Goal: Navigation & Orientation: Find specific page/section

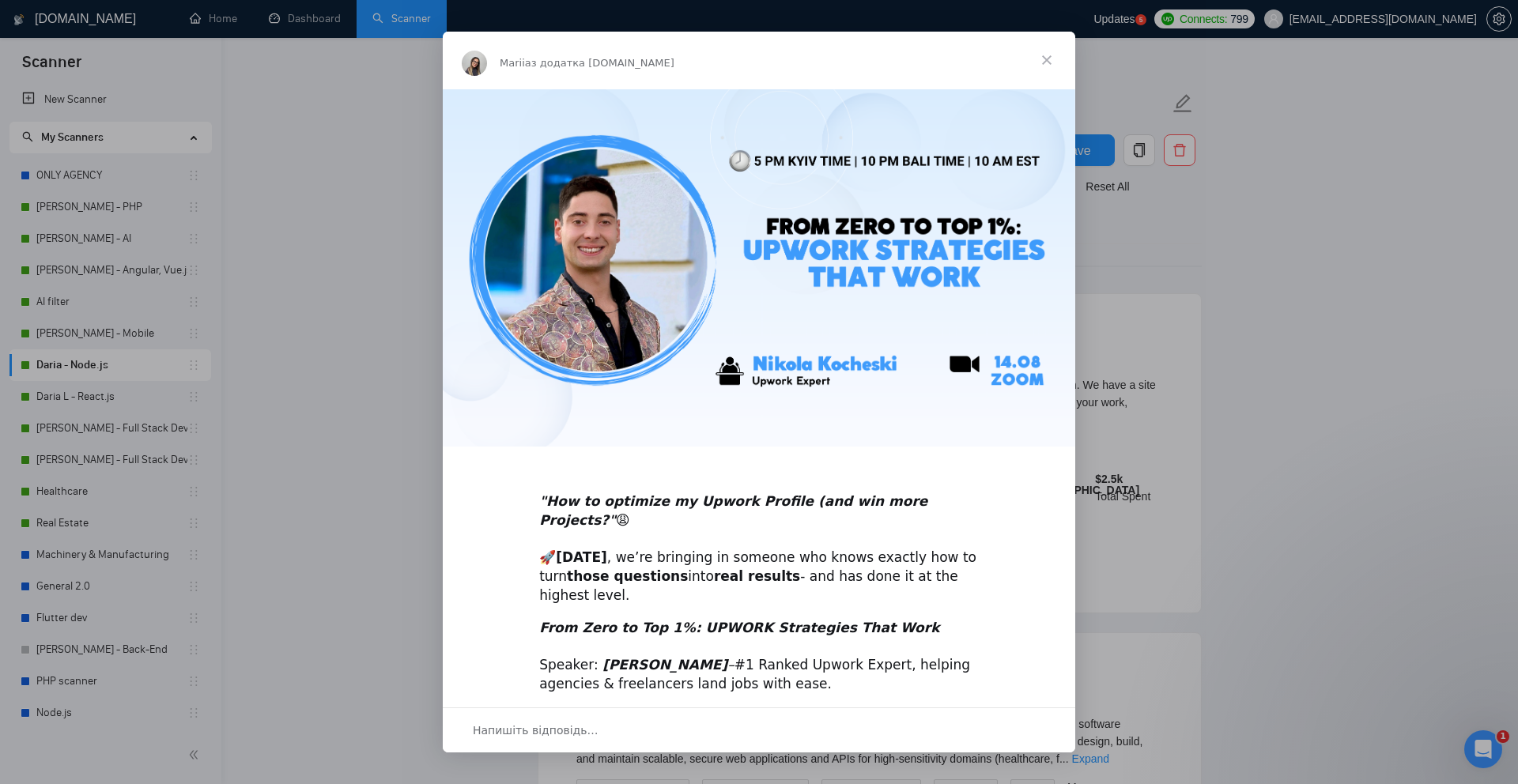
click at [1057, 62] on span "Закрити" at bounding box center [1047, 60] width 57 height 56
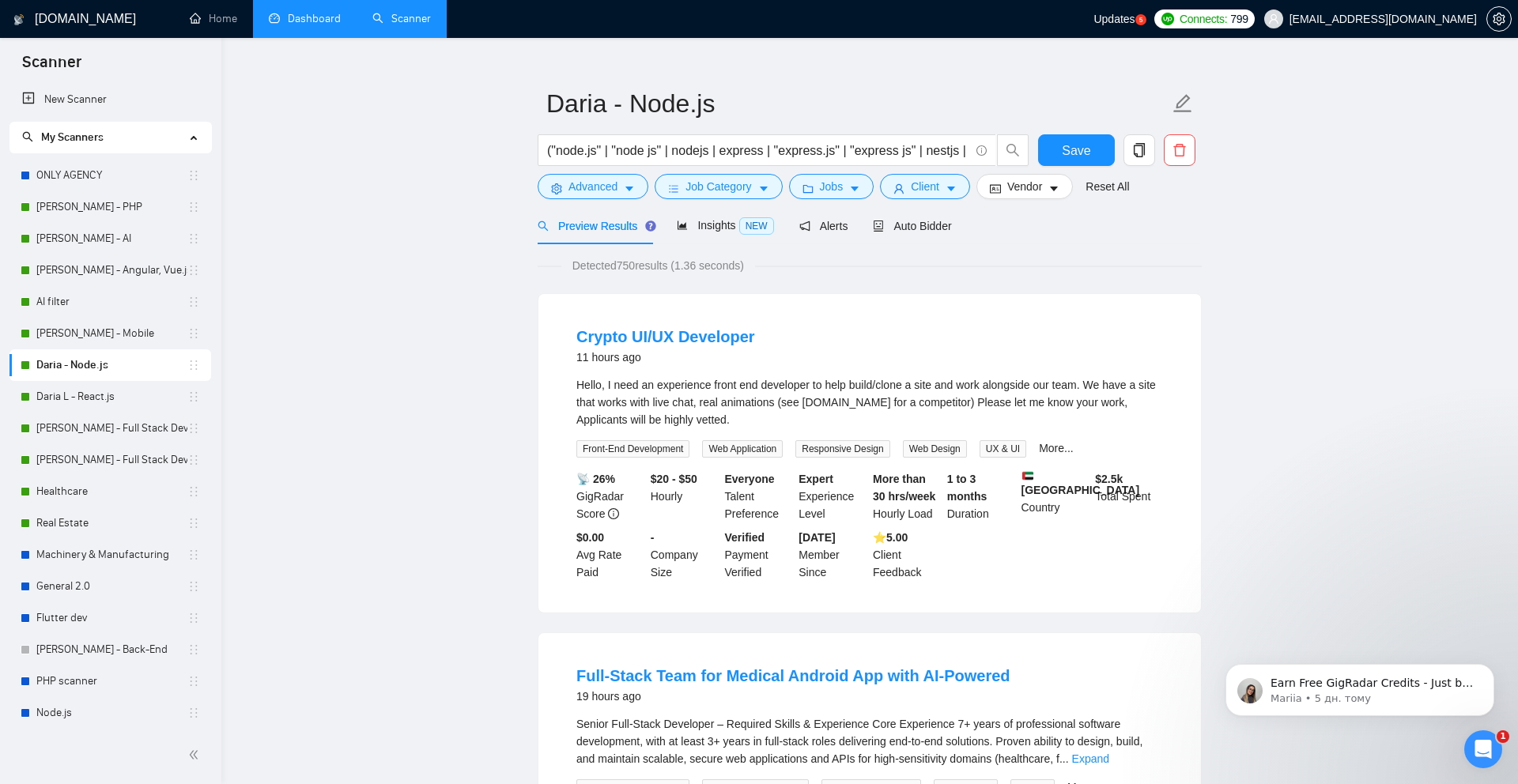
click at [313, 25] on link "Dashboard" at bounding box center [305, 19] width 72 height 13
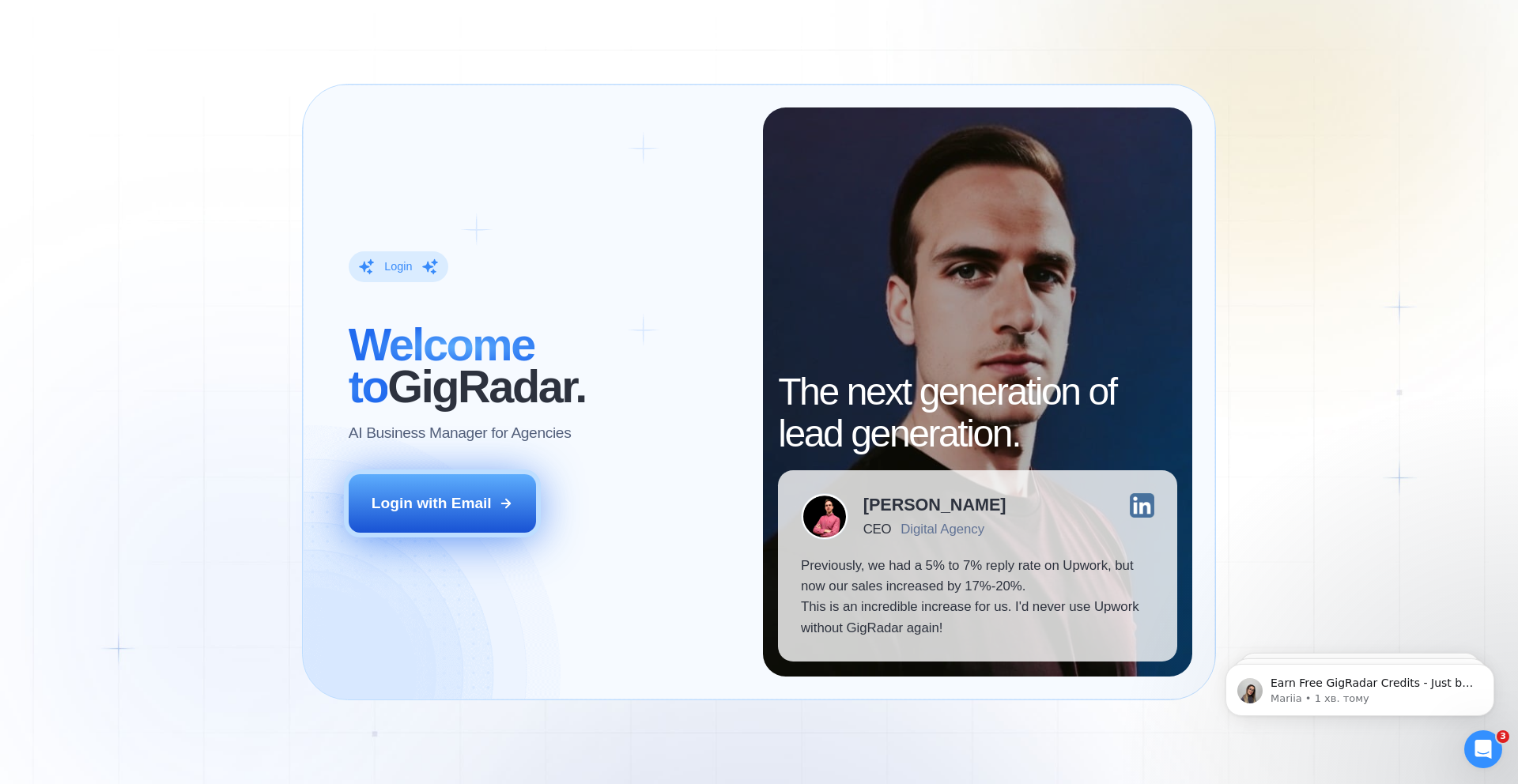
click at [444, 498] on div "Login with Email" at bounding box center [432, 504] width 121 height 21
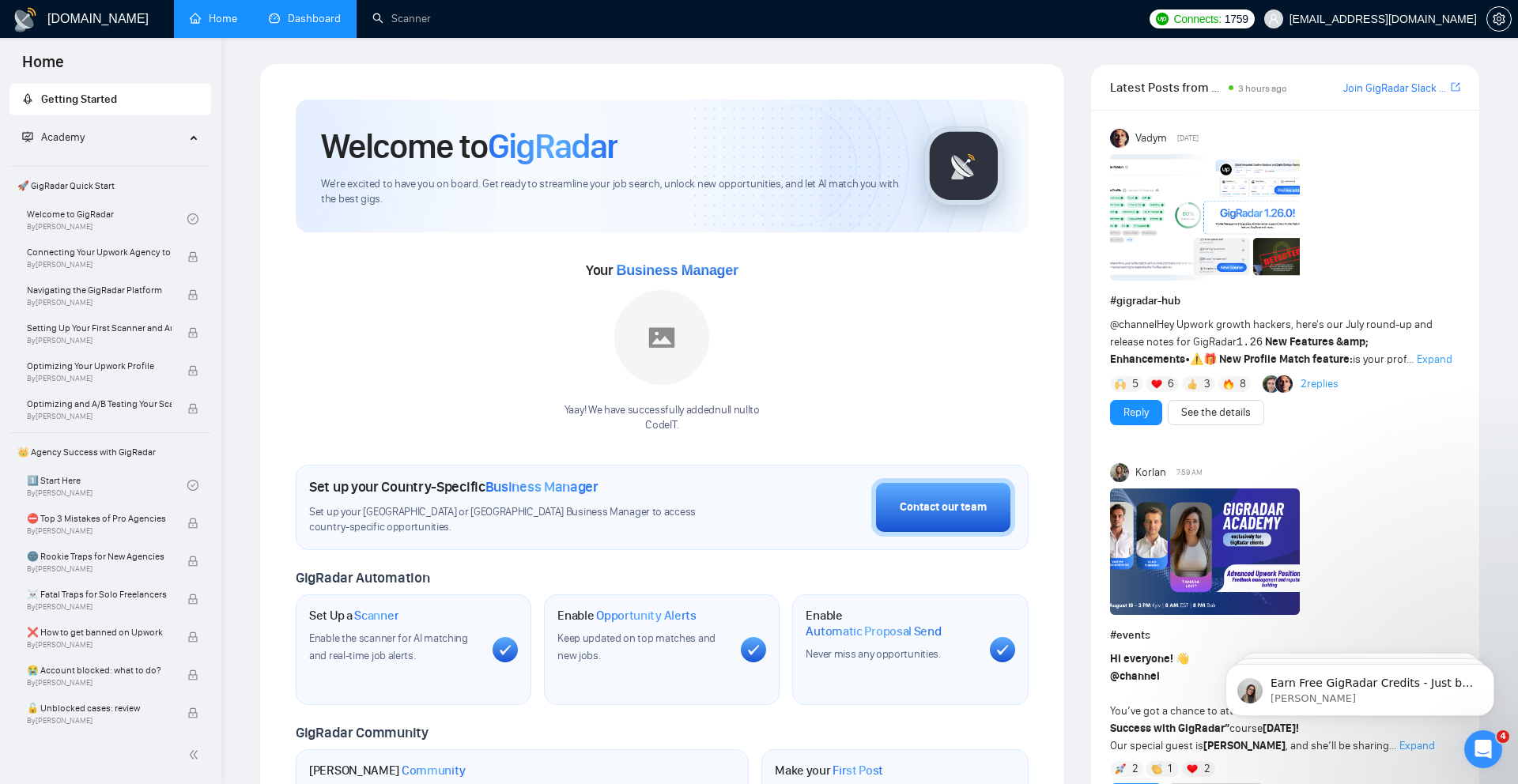
click at [312, 23] on link "Dashboard" at bounding box center [305, 19] width 72 height 13
